Goal: Task Accomplishment & Management: Use online tool/utility

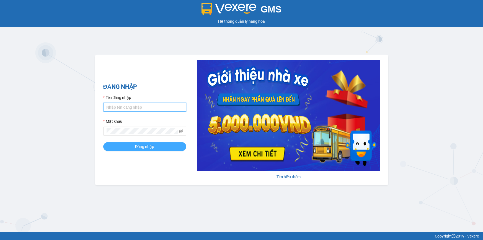
type input "nhaxe.vtd"
click at [139, 145] on span "Đăng nhập" at bounding box center [144, 146] width 19 height 6
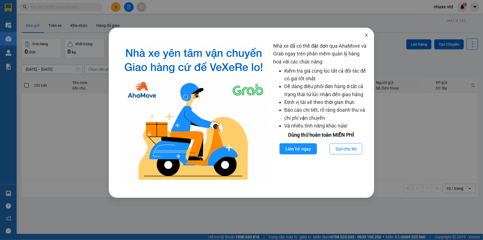
click at [367, 35] on icon "close" at bounding box center [366, 34] width 3 height 3
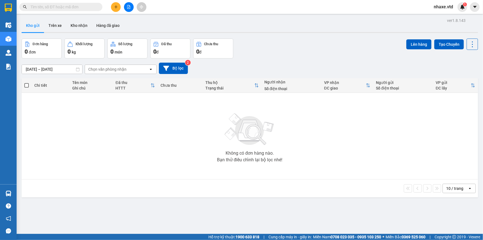
click at [92, 6] on input "text" at bounding box center [62, 7] width 65 height 6
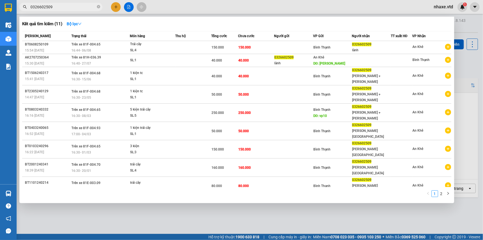
type input "0326602509"
click at [470, 74] on div at bounding box center [241, 120] width 483 height 240
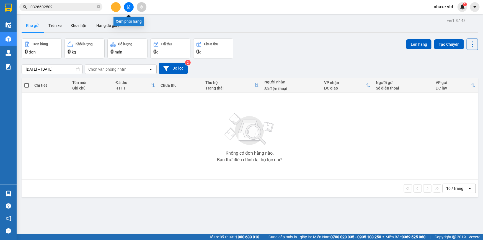
click at [127, 6] on icon "file-add" at bounding box center [129, 7] width 4 height 4
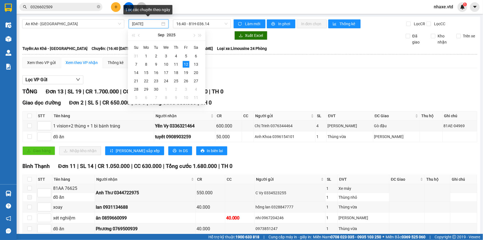
click at [149, 25] on input "[DATE]" at bounding box center [146, 24] width 28 height 6
click at [79, 6] on input "0326602509" at bounding box center [62, 7] width 65 height 6
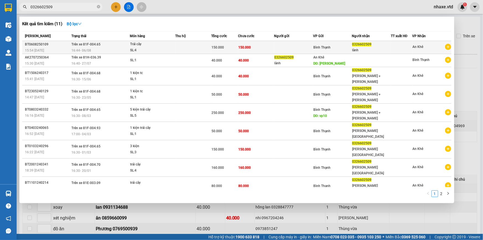
click at [105, 46] on td "Trên xe 81F-004.65 16:44 [DATE]" at bounding box center [100, 47] width 60 height 13
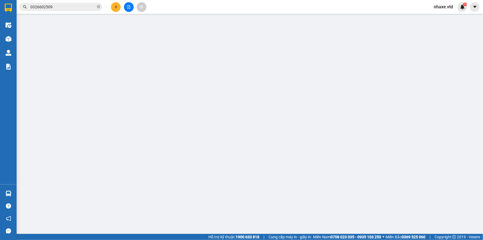
type input "0326602509"
type input "lành"
type input "150.000"
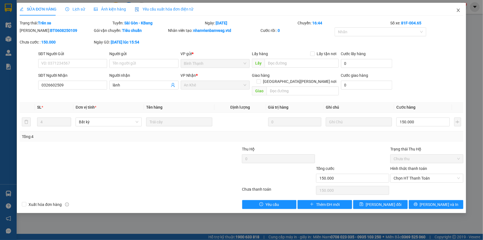
click at [458, 11] on icon "close" at bounding box center [458, 10] width 4 height 4
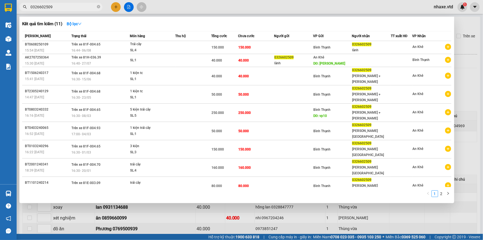
click at [69, 7] on input "0326602509" at bounding box center [62, 7] width 65 height 6
click at [127, 5] on div at bounding box center [241, 120] width 483 height 240
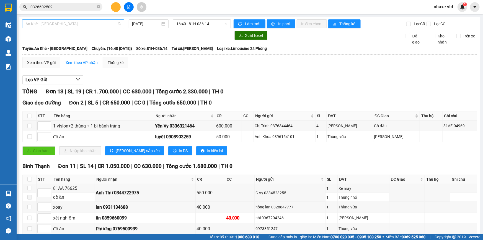
click at [54, 25] on span "An Khê - Sài Gòn" at bounding box center [72, 24] width 95 height 8
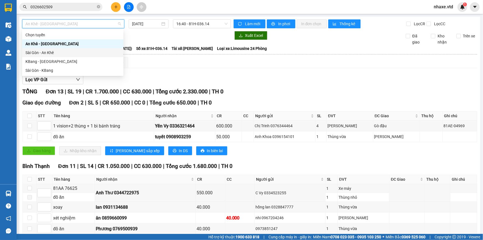
click at [37, 51] on div "Sài Gòn - An Khê" at bounding box center [72, 53] width 95 height 6
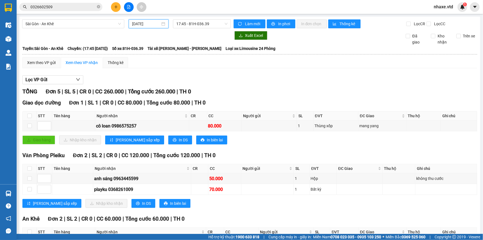
click at [145, 24] on input "12/09/2025" at bounding box center [146, 24] width 28 height 6
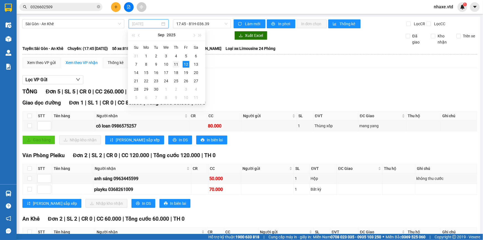
click at [176, 64] on div "11" at bounding box center [176, 64] width 7 height 7
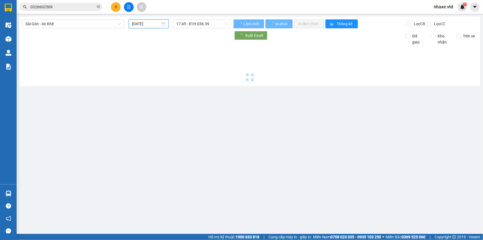
type input "11/09/2025"
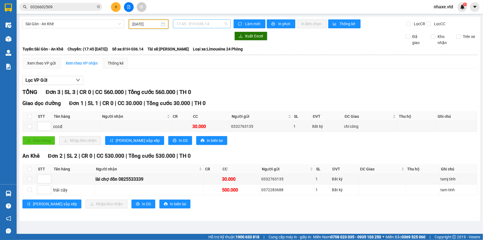
click at [196, 22] on span "17:45 - 81H-036.14" at bounding box center [201, 24] width 51 height 8
click at [41, 23] on span "Sài Gòn - An Khê" at bounding box center [72, 24] width 95 height 8
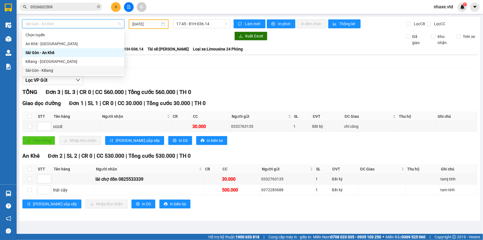
click at [27, 67] on div "Sài Gòn - KBang" at bounding box center [72, 70] width 95 height 6
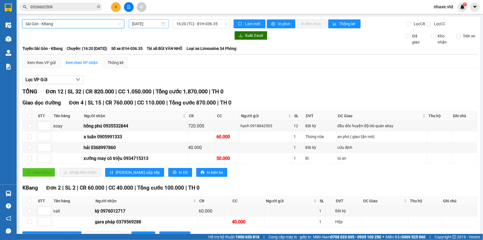
click at [150, 25] on input "12/09/2025" at bounding box center [146, 24] width 28 height 6
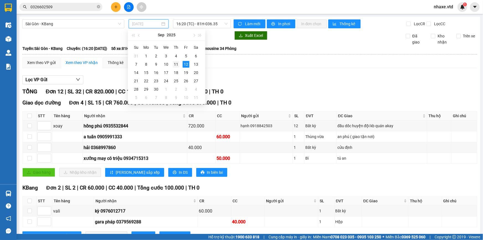
click at [175, 66] on div "11" at bounding box center [176, 64] width 7 height 7
type input "11/09/2025"
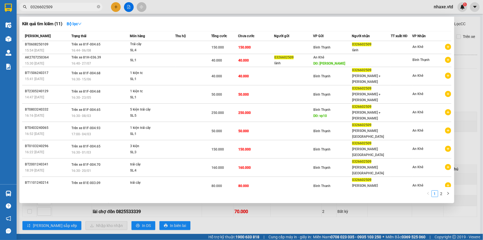
click at [62, 8] on input "0326602509" at bounding box center [62, 7] width 65 height 6
type input "0"
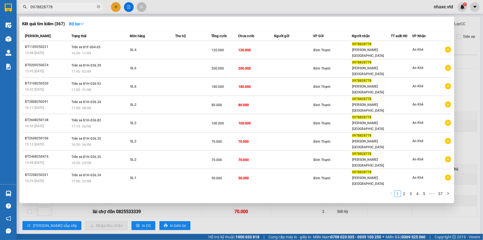
type input "0978828778"
